Goal: Information Seeking & Learning: Learn about a topic

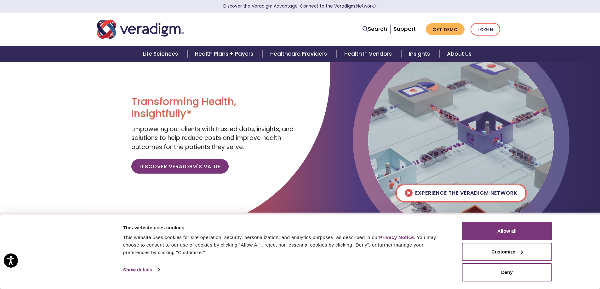
click at [435, 195] on img at bounding box center [461, 141] width 186 height 186
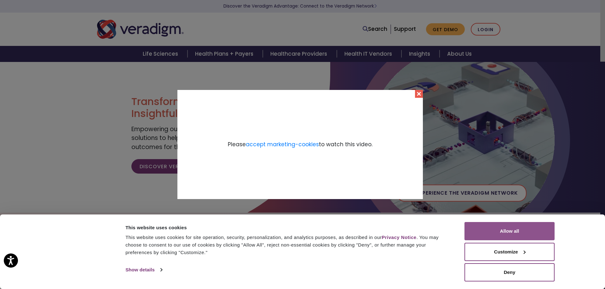
click at [489, 231] on button "Allow all" at bounding box center [509, 231] width 90 height 18
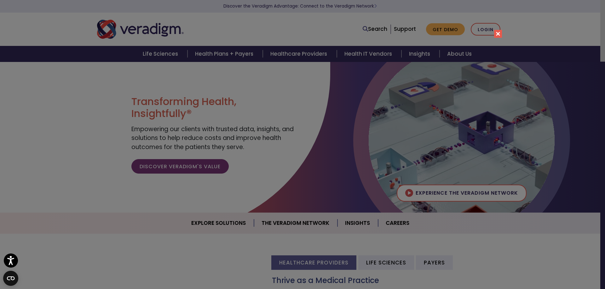
click at [517, 221] on div "Please accept marketing-cookies to watch this video." at bounding box center [302, 144] width 605 height 289
click at [496, 33] on button "Close" at bounding box center [498, 34] width 8 height 8
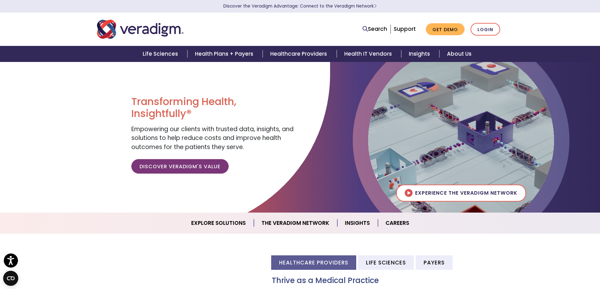
scroll to position [157, 0]
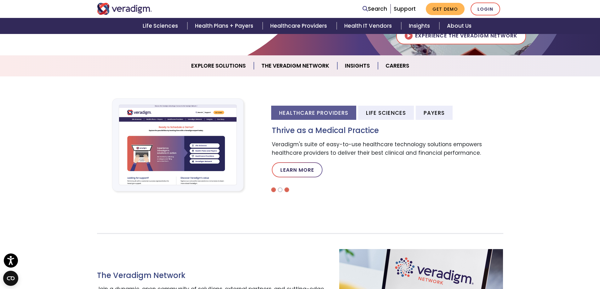
drag, startPoint x: 281, startPoint y: 190, endPoint x: 285, endPoint y: 190, distance: 3.8
click at [281, 190] on li at bounding box center [280, 190] width 5 height 5
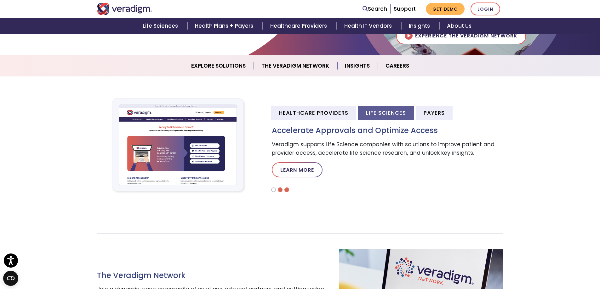
click at [288, 189] on li at bounding box center [286, 190] width 5 height 5
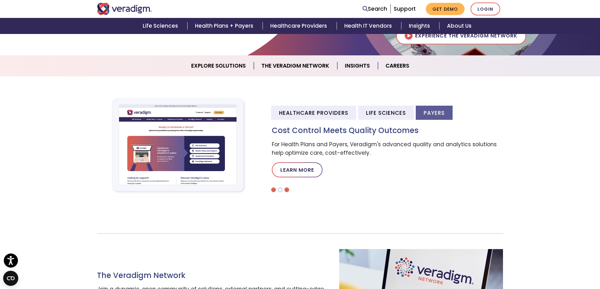
click at [275, 190] on li at bounding box center [273, 190] width 5 height 5
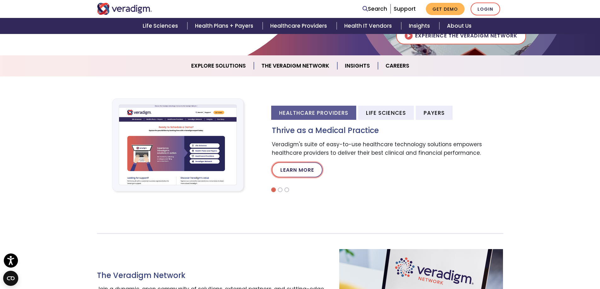
click at [287, 174] on link "Learn More" at bounding box center [297, 169] width 51 height 15
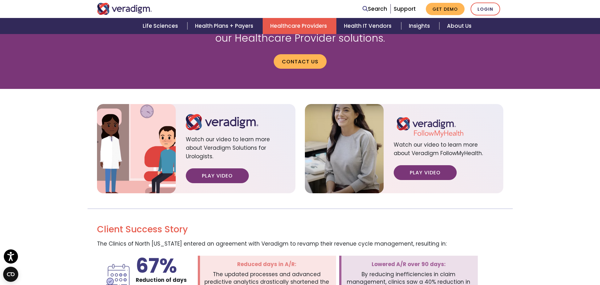
scroll to position [787, 0]
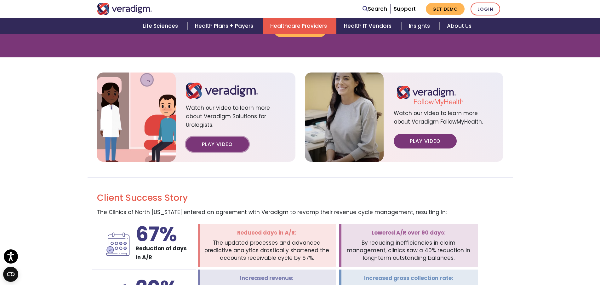
click at [204, 137] on link "Play Video" at bounding box center [217, 144] width 63 height 14
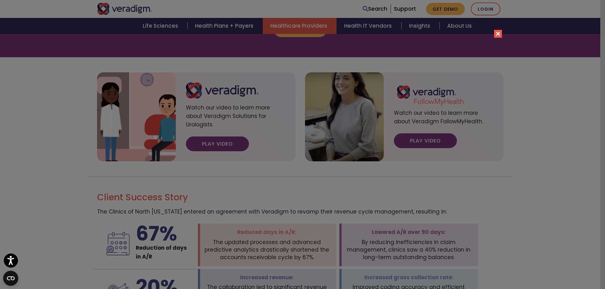
click at [533, 174] on div "Please accept marketing-cookies to watch this video." at bounding box center [302, 144] width 605 height 289
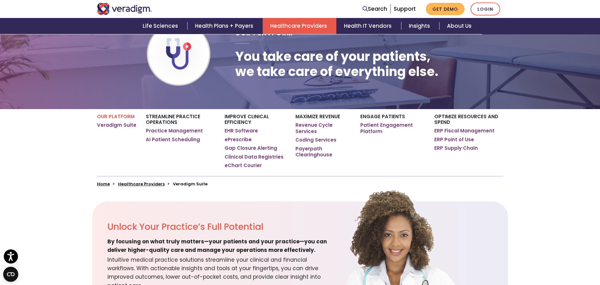
scroll to position [0, 0]
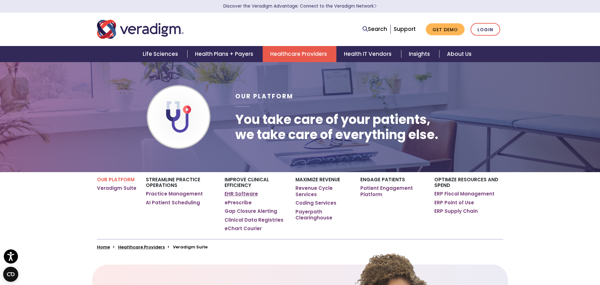
click at [239, 191] on link "EHR Software" at bounding box center [241, 194] width 33 height 6
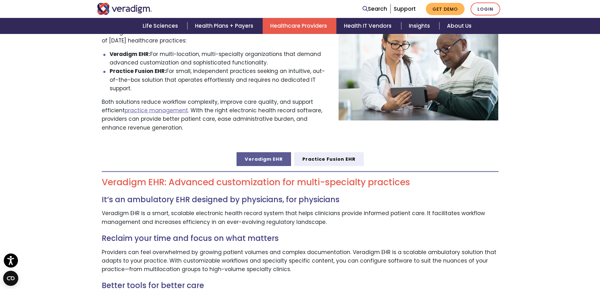
scroll to position [157, 0]
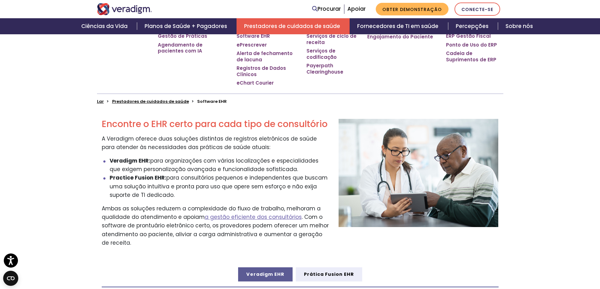
click at [259, 151] on p "A Veradigm oferece duas soluções distintas de registros eletrônicos de saúde pa…" at bounding box center [215, 143] width 227 height 17
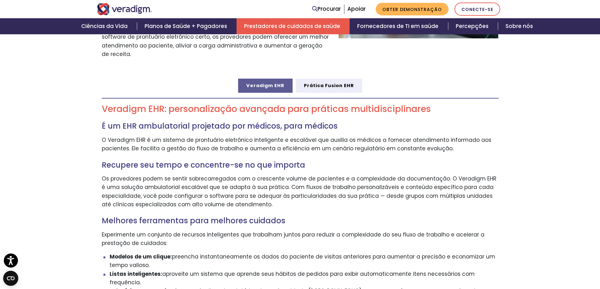
scroll to position [378, 0]
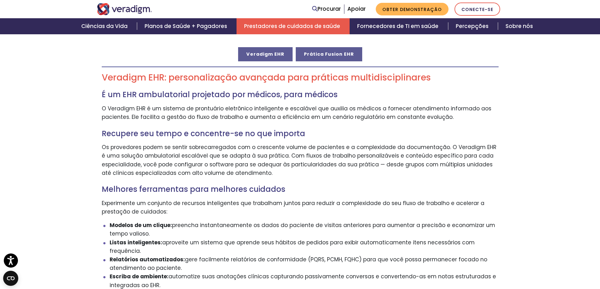
click at [315, 59] on link "Prática Fusion EHR" at bounding box center [329, 54] width 66 height 14
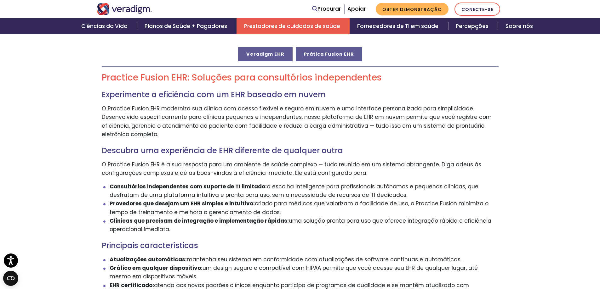
click at [270, 55] on font "Veradigm EHR" at bounding box center [265, 54] width 38 height 6
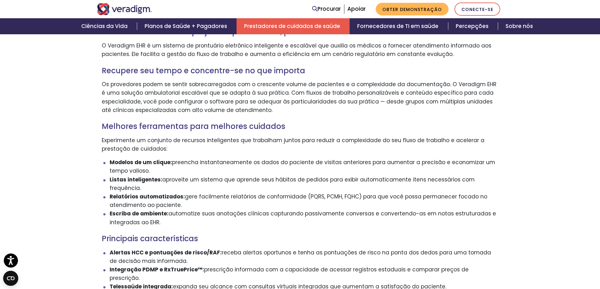
scroll to position [346, 0]
